Goal: Task Accomplishment & Management: Manage account settings

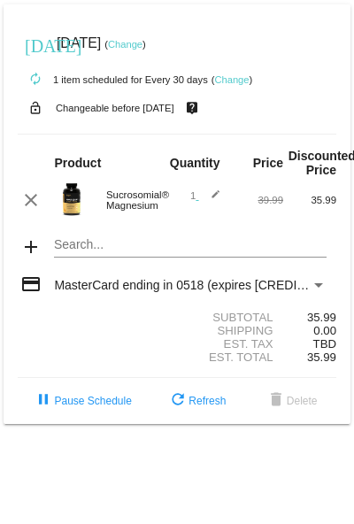
click at [238, 79] on link "Change" at bounding box center [231, 79] width 35 height 11
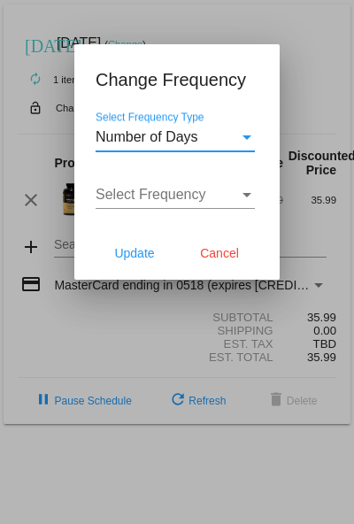
click at [245, 132] on div "Select Frequency Type" at bounding box center [247, 137] width 9 height 4
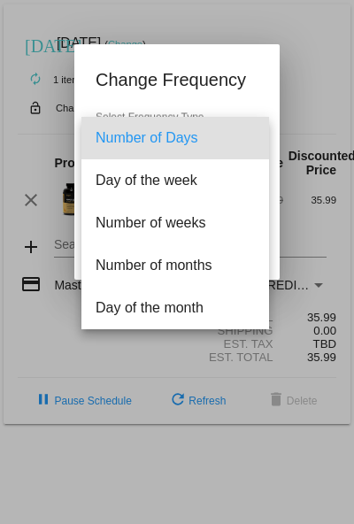
click at [219, 63] on div at bounding box center [177, 262] width 354 height 524
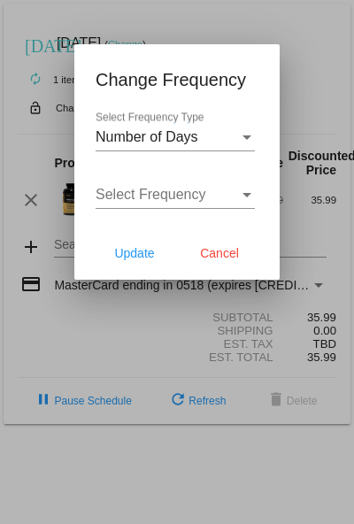
click at [167, 132] on span "Select Frequency" at bounding box center [151, 194] width 111 height 15
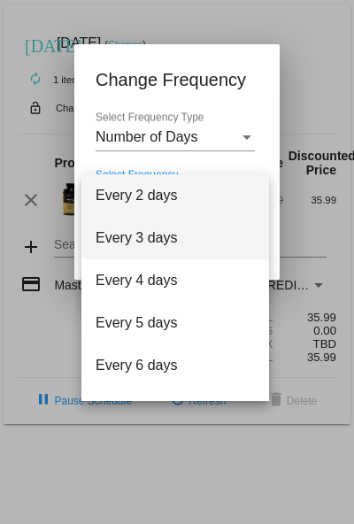
scroll to position [71, 0]
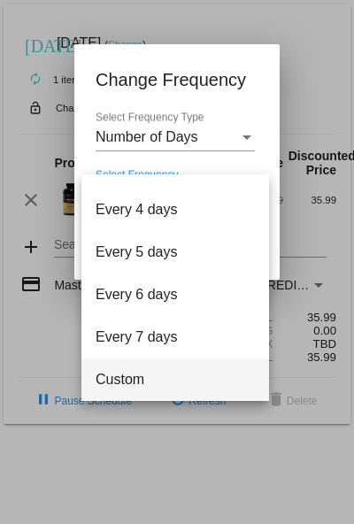
click at [141, 132] on span "Custom" at bounding box center [175, 380] width 159 height 43
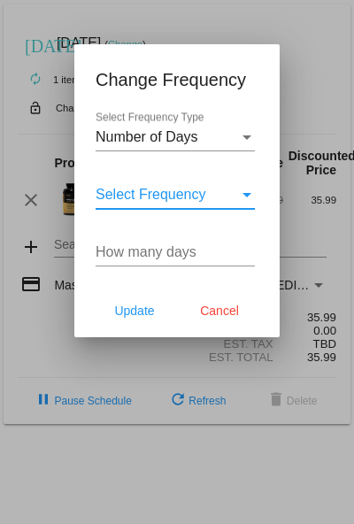
click at [150, 132] on input "How many days" at bounding box center [175, 252] width 159 height 16
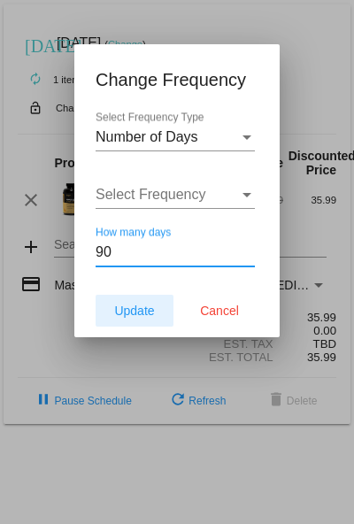
type input "90"
click at [134, 132] on span "Update" at bounding box center [134, 311] width 40 height 14
